Goal: Navigation & Orientation: Go to known website

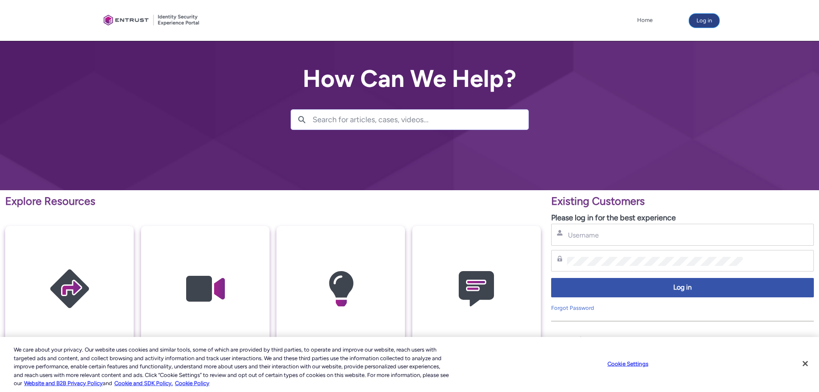
click at [697, 18] on button "Log in" at bounding box center [704, 21] width 30 height 14
click at [743, 228] on div "Username" at bounding box center [682, 235] width 263 height 22
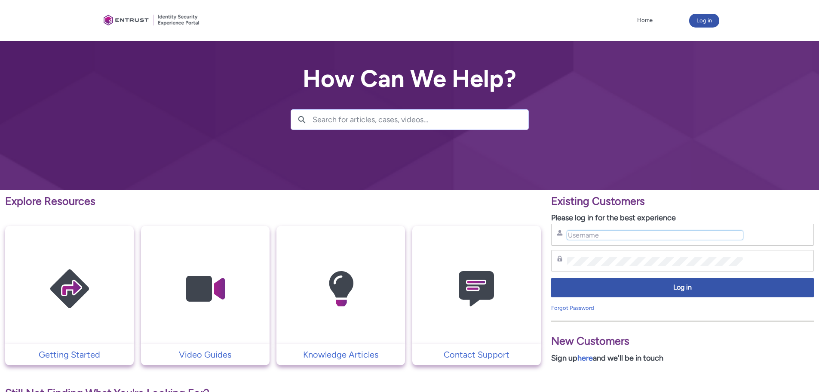
click at [738, 233] on input "Username" at bounding box center [655, 235] width 176 height 9
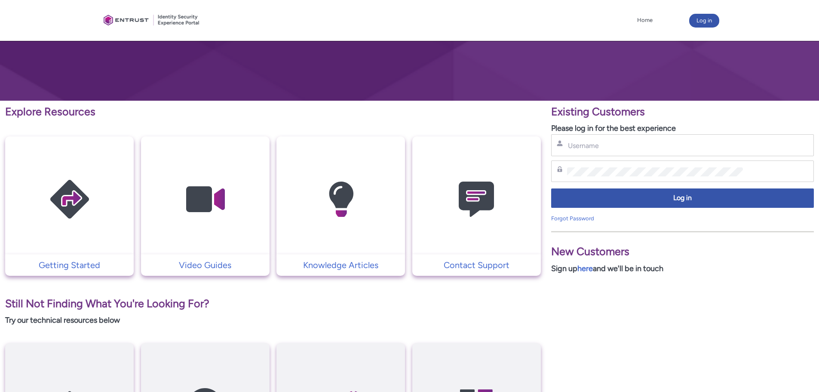
scroll to position [84, 0]
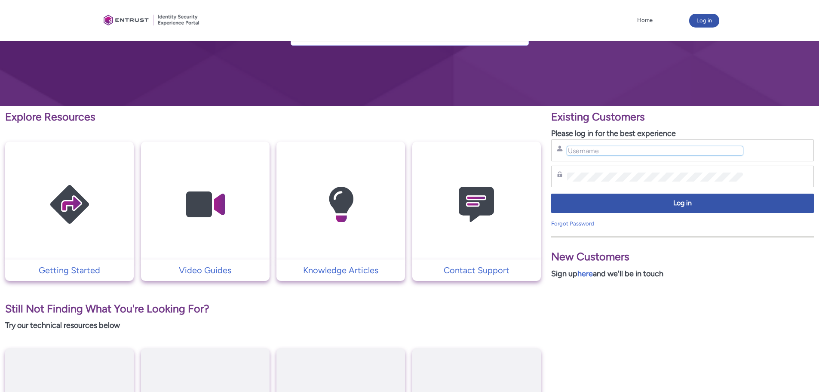
click at [609, 154] on input "Username" at bounding box center [655, 150] width 176 height 9
